Goal: Transaction & Acquisition: Purchase product/service

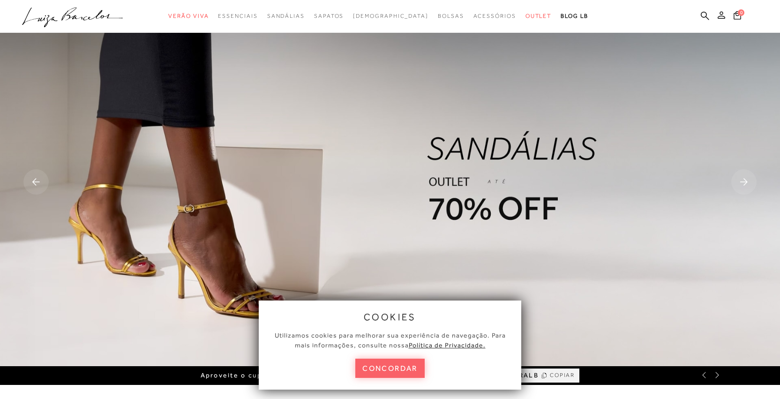
click at [722, 15] on icon at bounding box center [722, 15] width 8 height 8
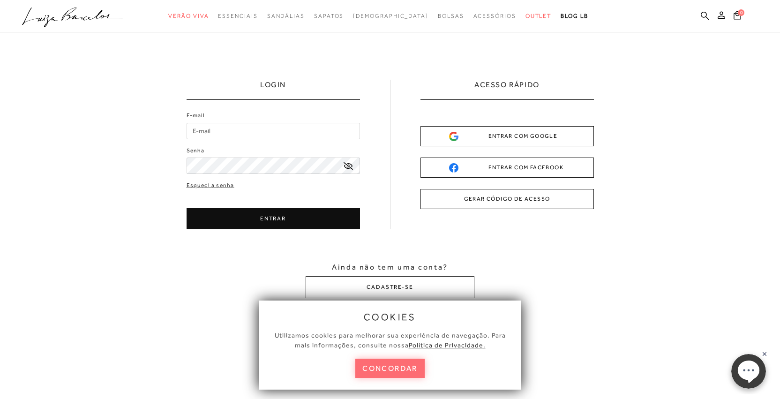
click at [386, 365] on button "concordar" at bounding box center [389, 368] width 69 height 19
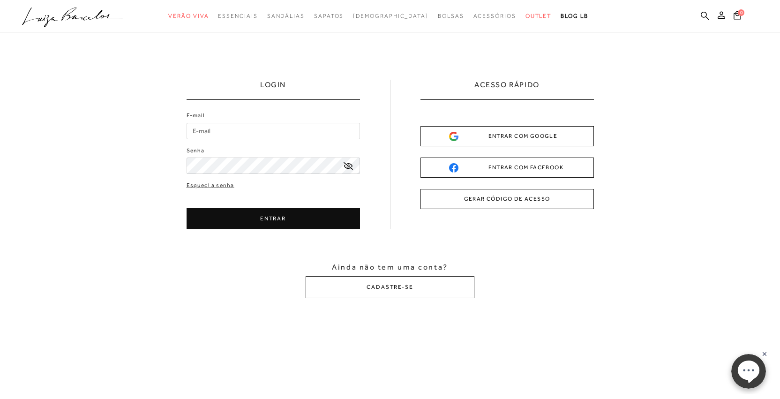
click at [444, 136] on button "ENTRAR COM GOOGLE" at bounding box center [507, 136] width 173 height 20
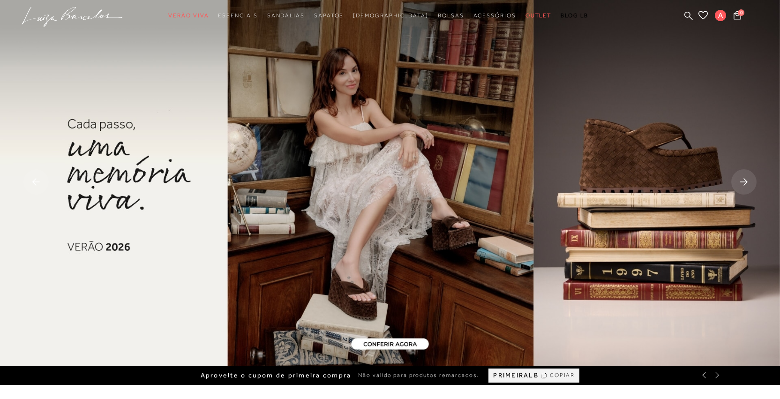
click at [666, 183] on img at bounding box center [390, 183] width 780 height 366
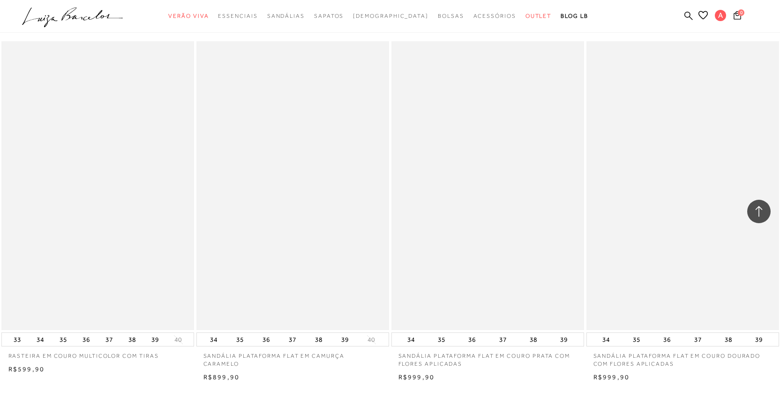
scroll to position [1775, 0]
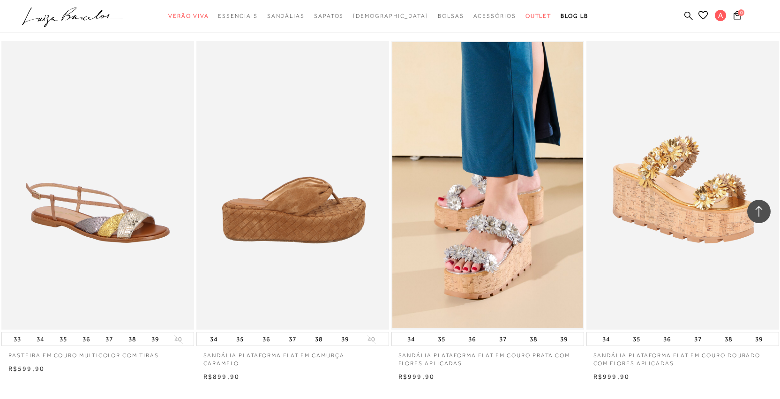
click at [356, 233] on img at bounding box center [293, 185] width 192 height 289
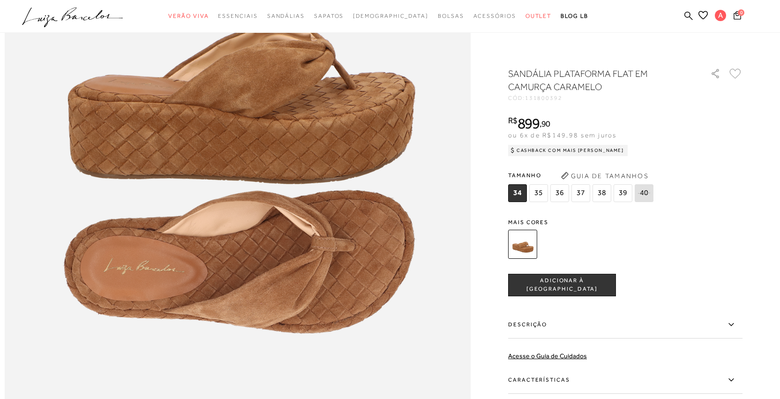
scroll to position [841, 0]
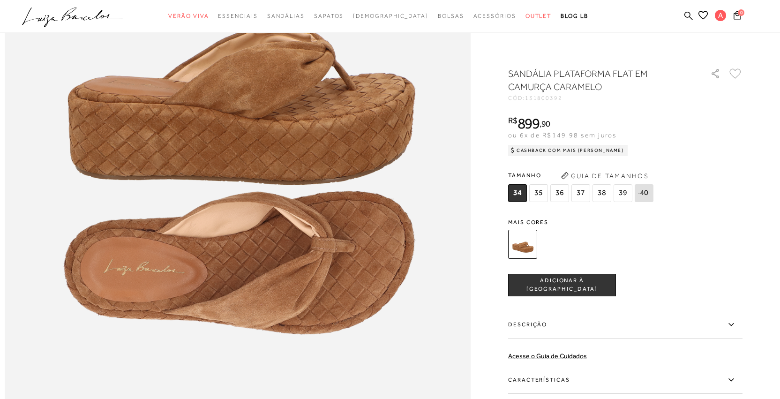
click at [736, 73] on icon at bounding box center [736, 73] width 12 height 10
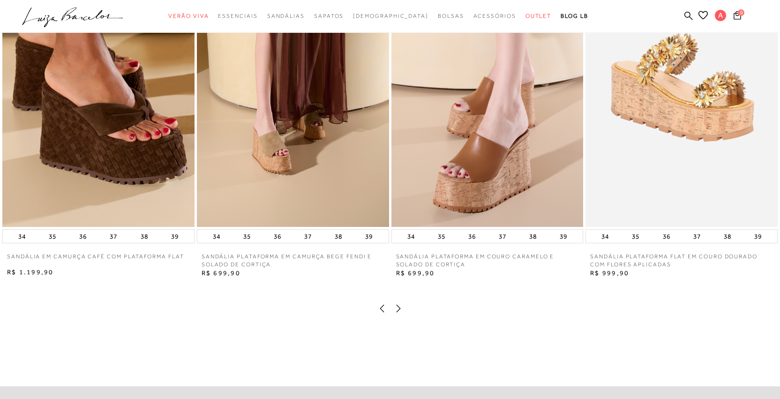
scroll to position [1586, 0]
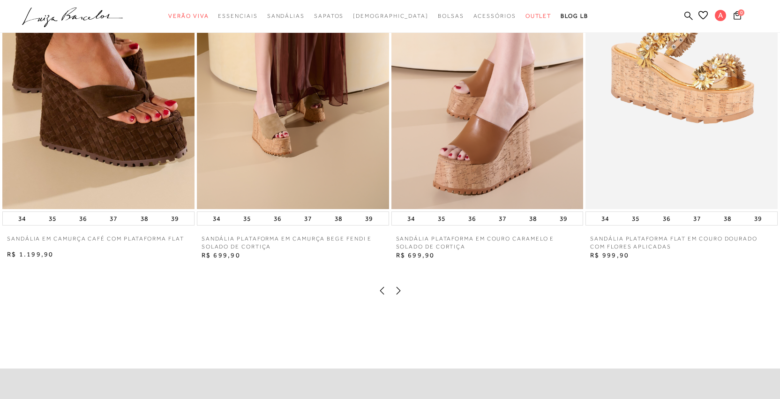
click at [135, 172] on img at bounding box center [98, 65] width 192 height 288
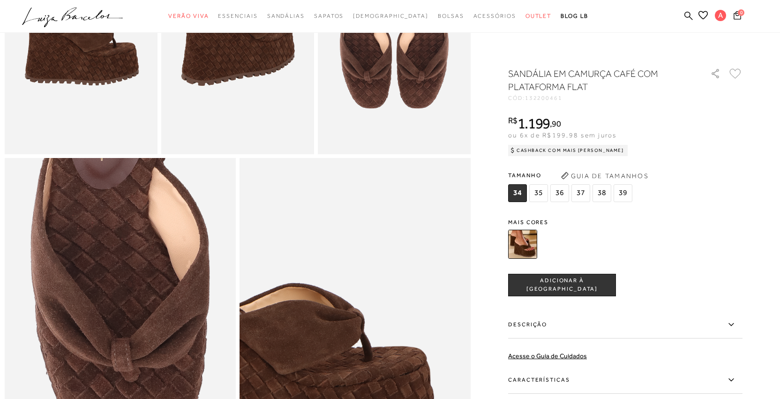
scroll to position [497, 0]
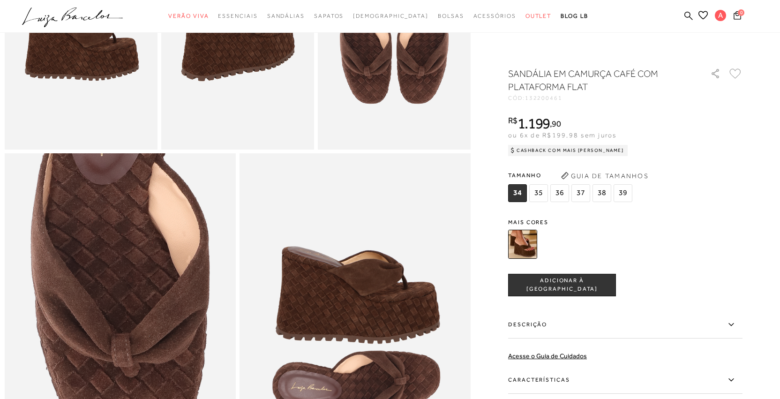
click at [735, 75] on icon at bounding box center [736, 73] width 12 height 10
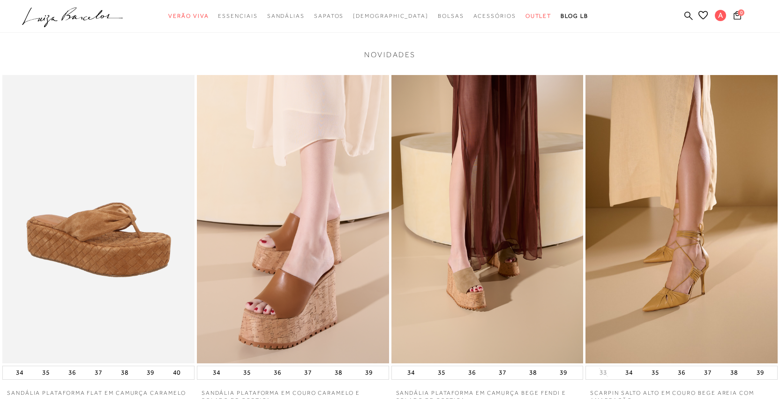
scroll to position [1081, 0]
